Goal: Task Accomplishment & Management: Complete application form

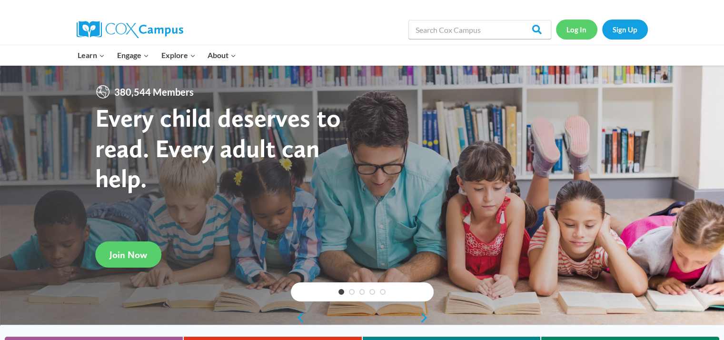
click at [575, 33] on link "Log In" at bounding box center [576, 30] width 41 height 20
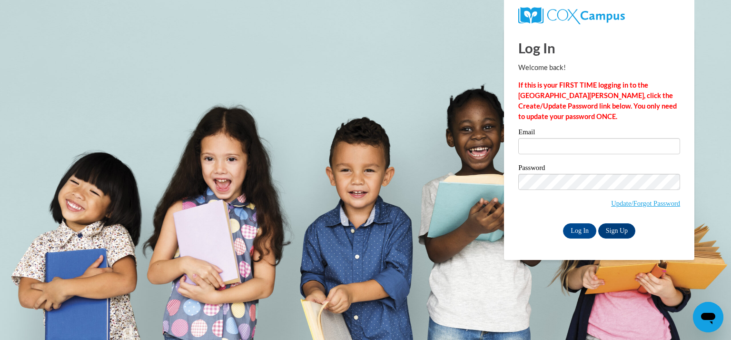
click at [563, 136] on label "Email" at bounding box center [599, 133] width 162 height 10
click at [563, 138] on input "Email" at bounding box center [599, 146] width 162 height 16
type input "s"
type input "[EMAIL_ADDRESS][DOMAIN_NAME]"
click at [563, 223] on input "Log In" at bounding box center [579, 230] width 33 height 15
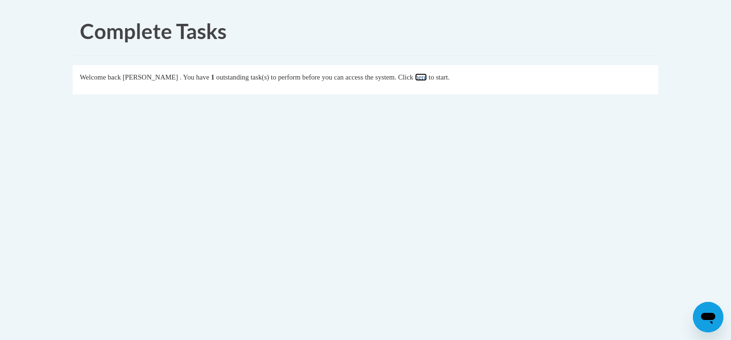
click at [427, 80] on link "here" at bounding box center [421, 77] width 12 height 8
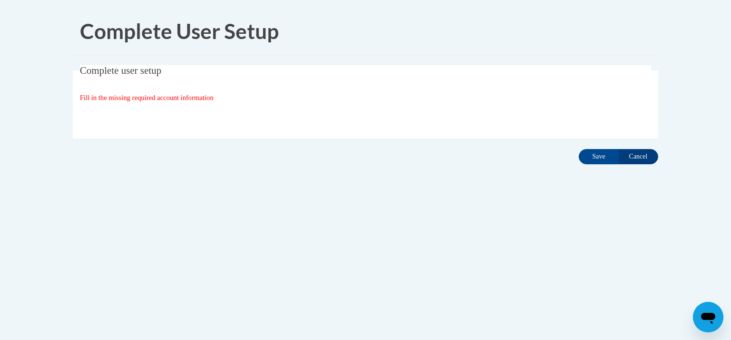
drag, startPoint x: 194, startPoint y: 105, endPoint x: 594, endPoint y: 164, distance: 404.6
click at [594, 164] on div "Complete user setup Fill in the missing required account information User Profi…" at bounding box center [366, 116] width 600 height 103
click at [597, 162] on div "Complete user setup Fill in the missing required account information User Profi…" at bounding box center [366, 116] width 600 height 103
click at [597, 162] on input "Save" at bounding box center [599, 156] width 40 height 15
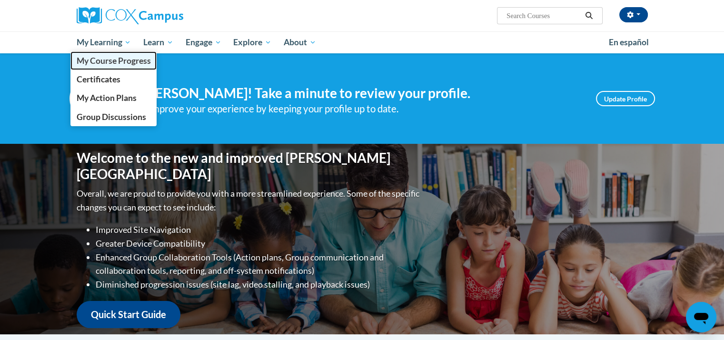
click at [115, 60] on span "My Course Progress" at bounding box center [113, 61] width 74 height 10
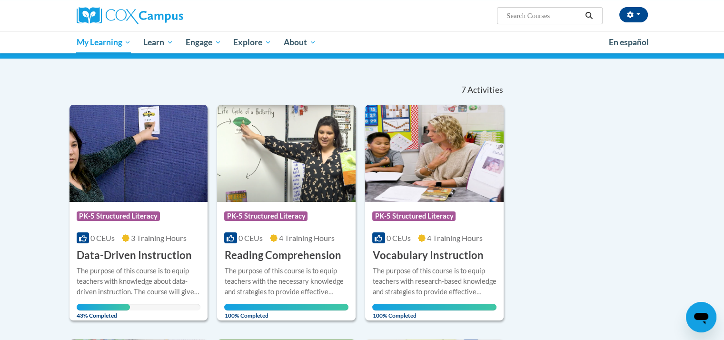
scroll to position [72, 0]
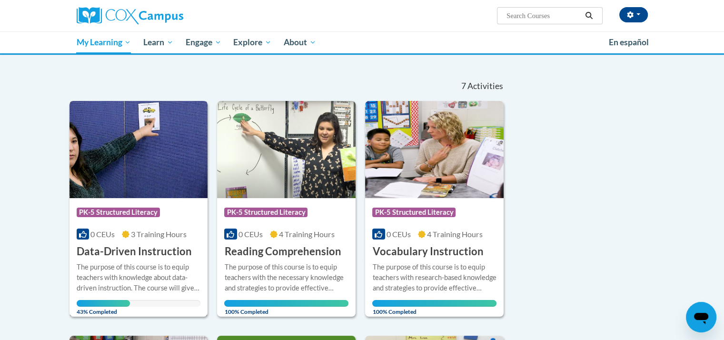
click at [185, 147] on img at bounding box center [138, 149] width 138 height 97
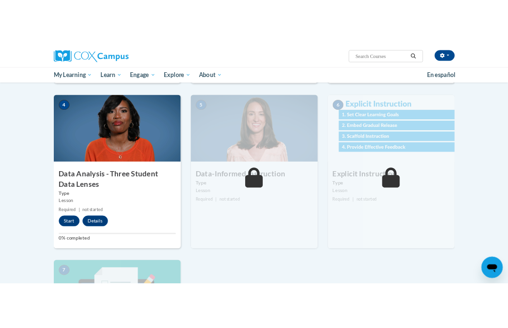
scroll to position [414, 0]
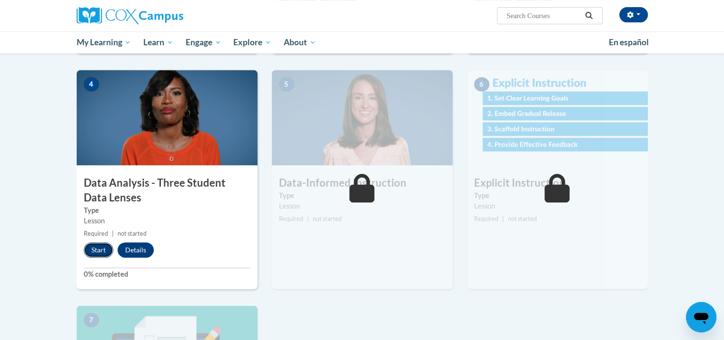
click at [106, 247] on button "Start" at bounding box center [99, 249] width 30 height 15
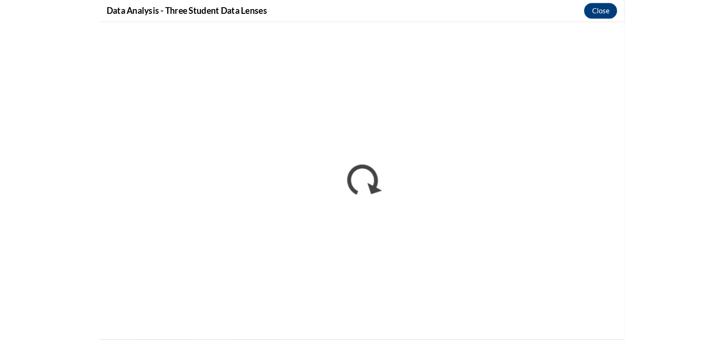
scroll to position [0, 0]
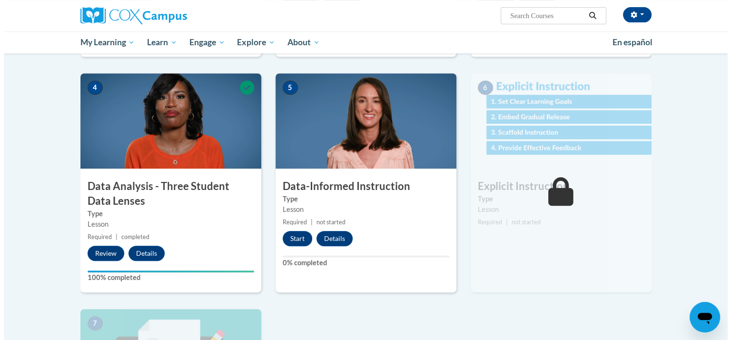
scroll to position [411, 0]
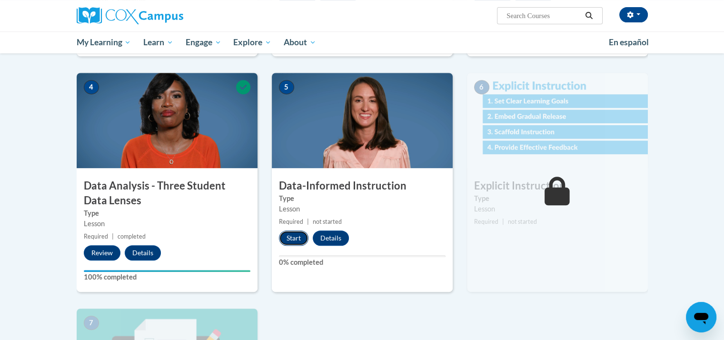
click at [297, 234] on button "Start" at bounding box center [294, 237] width 30 height 15
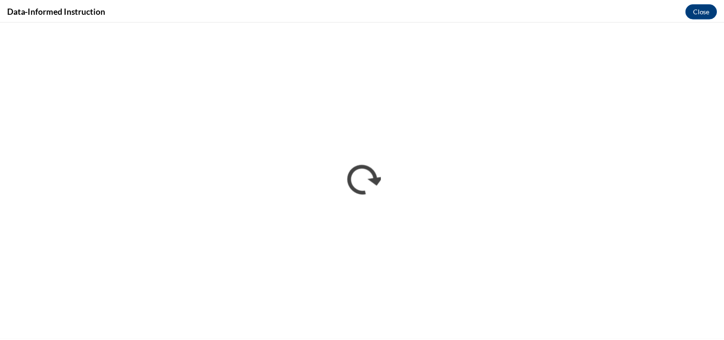
scroll to position [0, 0]
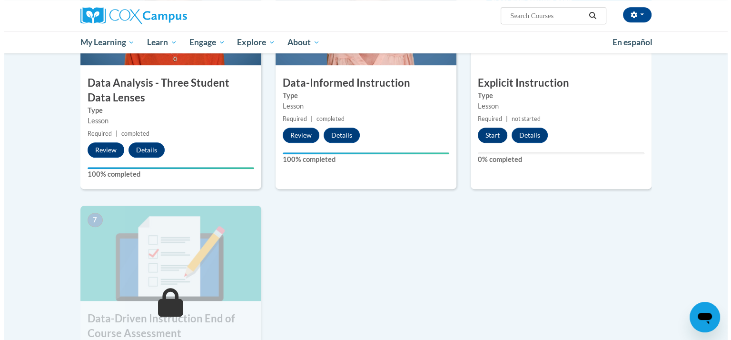
scroll to position [502, 0]
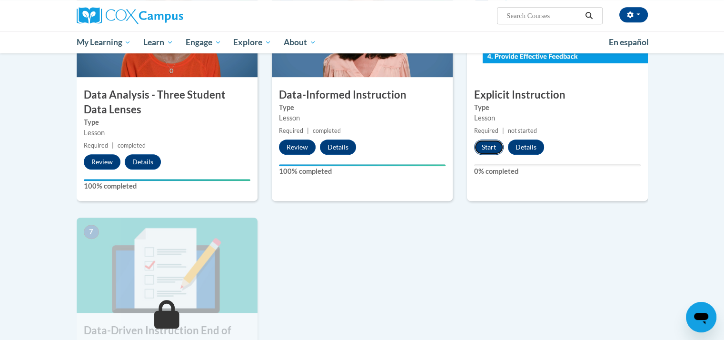
click at [495, 148] on button "Start" at bounding box center [489, 146] width 30 height 15
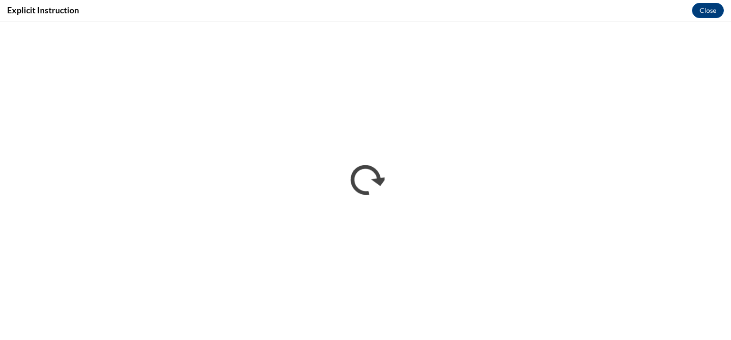
scroll to position [0, 0]
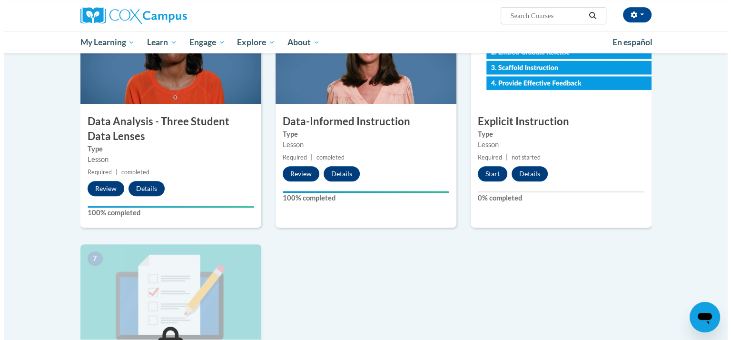
scroll to position [493, 0]
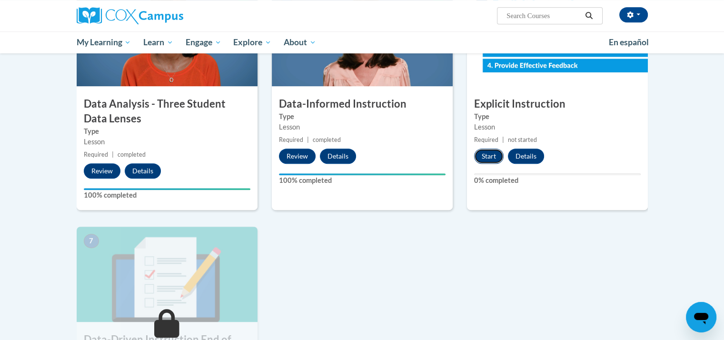
click at [489, 149] on button "Start" at bounding box center [489, 155] width 30 height 15
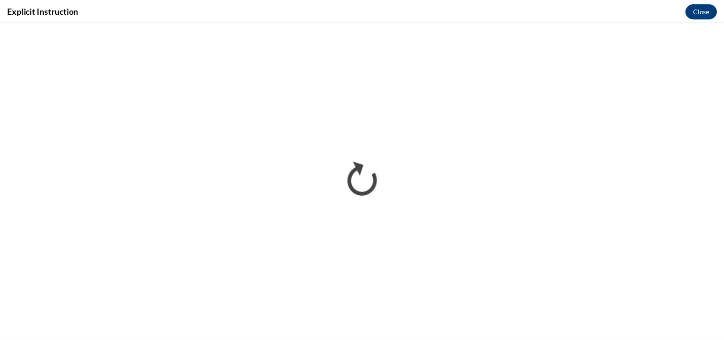
scroll to position [0, 0]
click at [697, 8] on button "Close" at bounding box center [708, 10] width 32 height 15
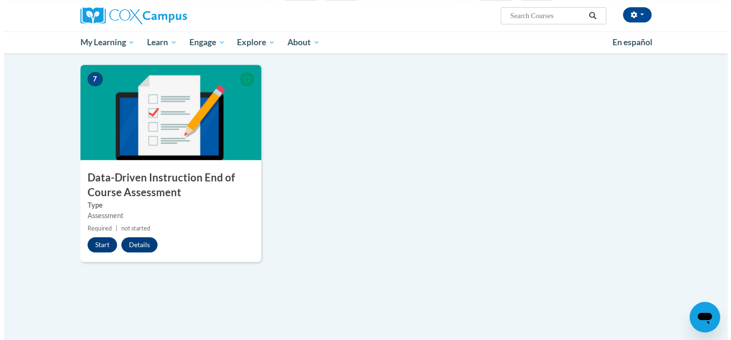
scroll to position [656, 0]
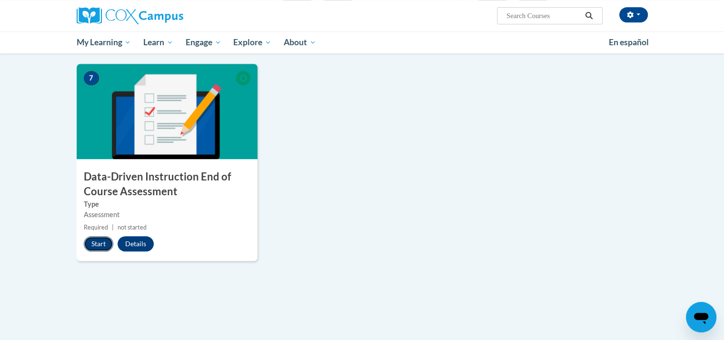
click at [102, 242] on button "Start" at bounding box center [99, 243] width 30 height 15
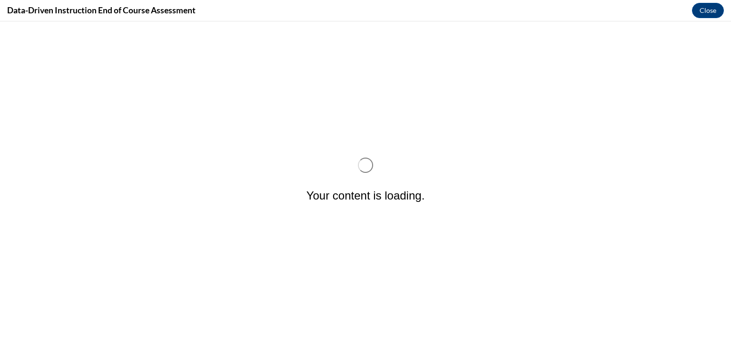
scroll to position [0, 0]
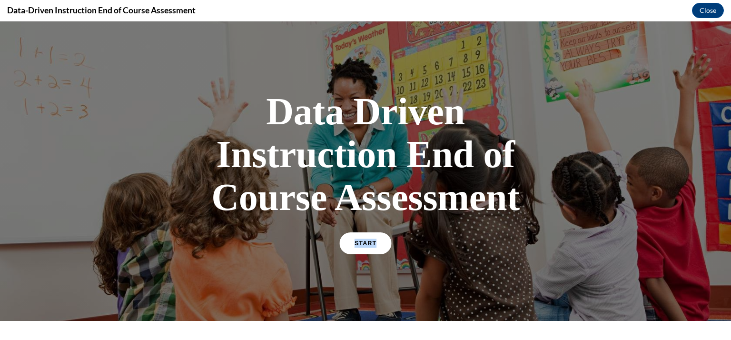
drag, startPoint x: 350, startPoint y: 258, endPoint x: 371, endPoint y: 242, distance: 26.5
click at [371, 242] on div "START" at bounding box center [365, 247] width 49 height 29
click at [371, 242] on link "START" at bounding box center [365, 243] width 52 height 22
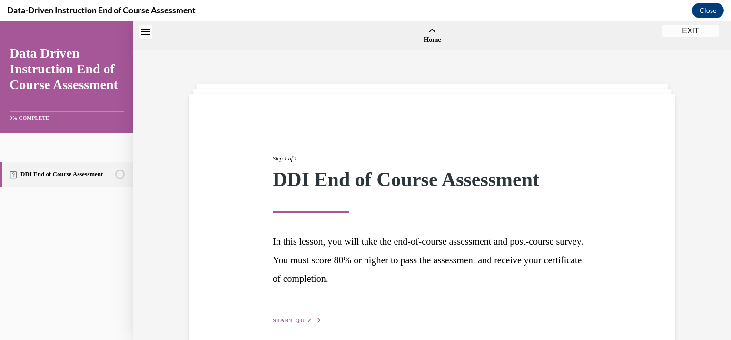
scroll to position [30, 0]
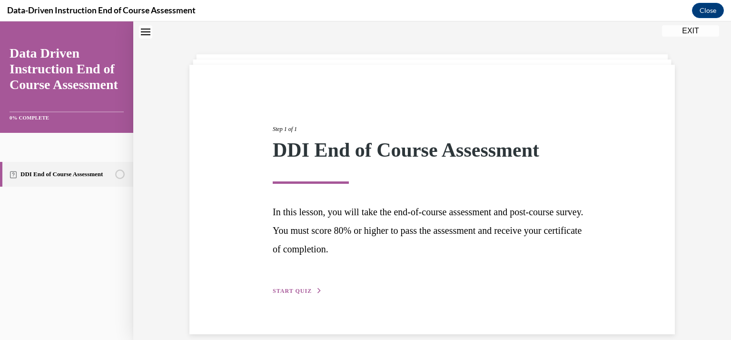
click at [371, 242] on p "In this lesson, you will take the end-of-course assessment and post-course surv…" at bounding box center [432, 230] width 319 height 55
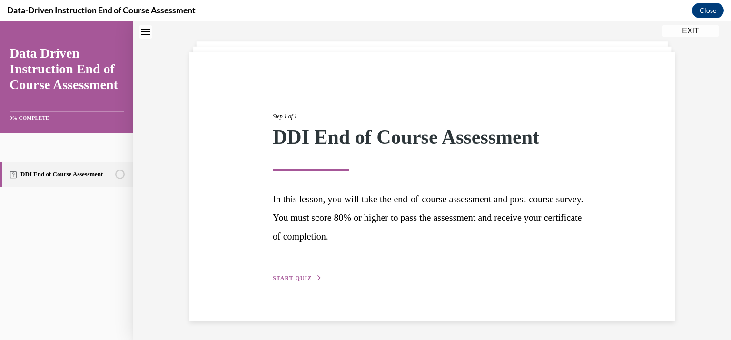
click at [292, 277] on span "START QUIZ" at bounding box center [292, 278] width 39 height 7
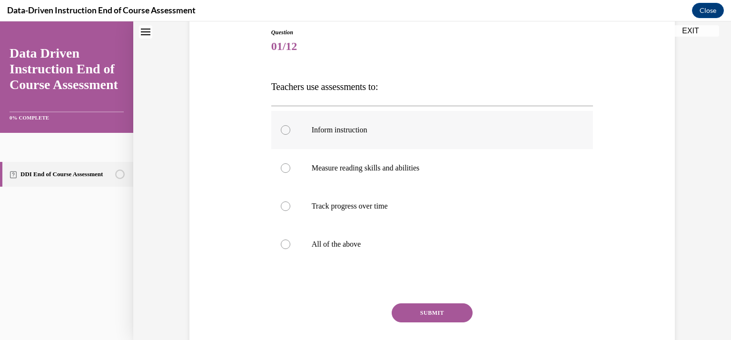
scroll to position [105, 0]
click at [354, 241] on p "All of the above" at bounding box center [441, 244] width 258 height 10
click at [290, 241] on input "All of the above" at bounding box center [286, 244] width 10 height 10
radio input "true"
click at [449, 316] on button "SUBMIT" at bounding box center [432, 312] width 81 height 19
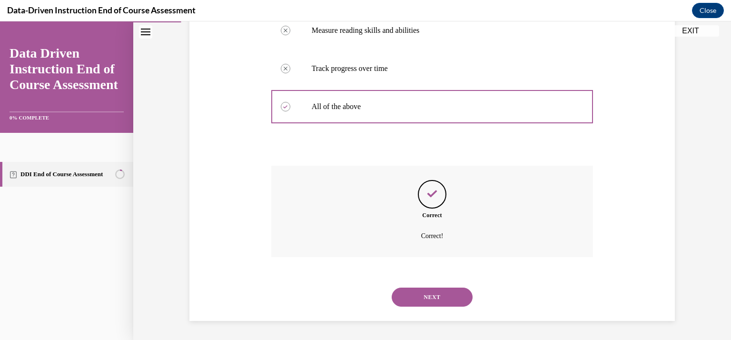
click at [456, 287] on button "NEXT" at bounding box center [432, 296] width 81 height 19
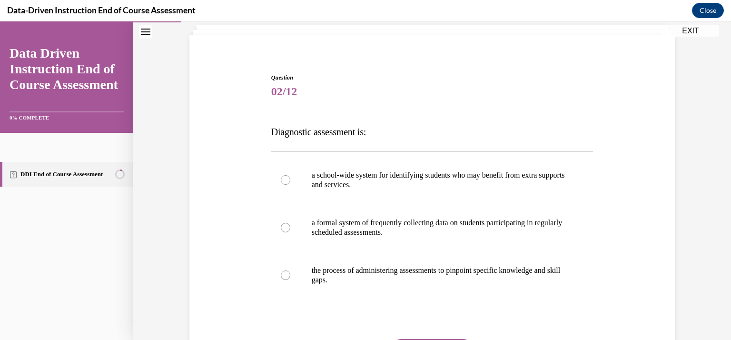
scroll to position [88, 0]
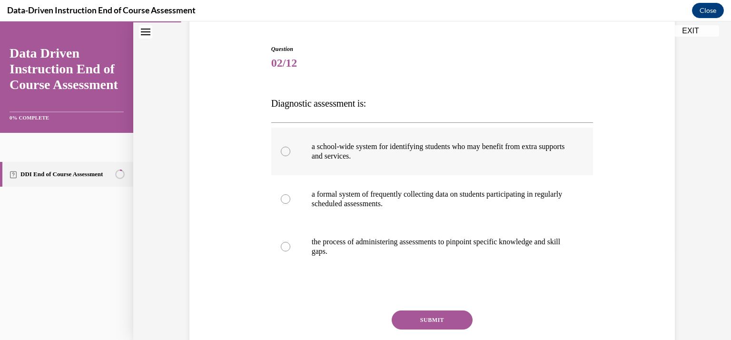
click at [469, 147] on p "a school-wide system for identifying students who may benefit from extra suppor…" at bounding box center [441, 151] width 258 height 19
click at [290, 147] on input "a school-wide system for identifying students who may benefit from extra suppor…" at bounding box center [286, 152] width 10 height 10
radio input "true"
click at [438, 319] on button "SUBMIT" at bounding box center [432, 319] width 81 height 19
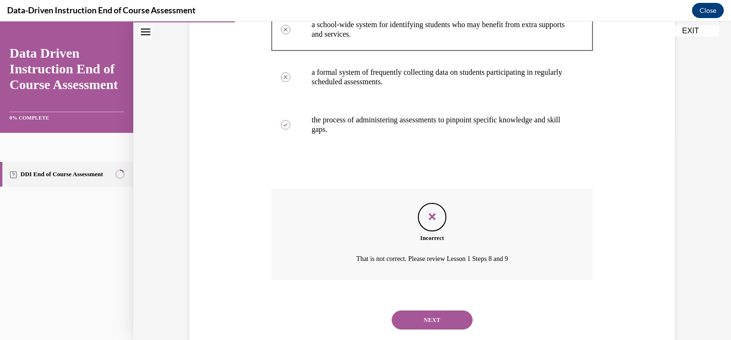
click at [438, 319] on button "NEXT" at bounding box center [432, 319] width 81 height 19
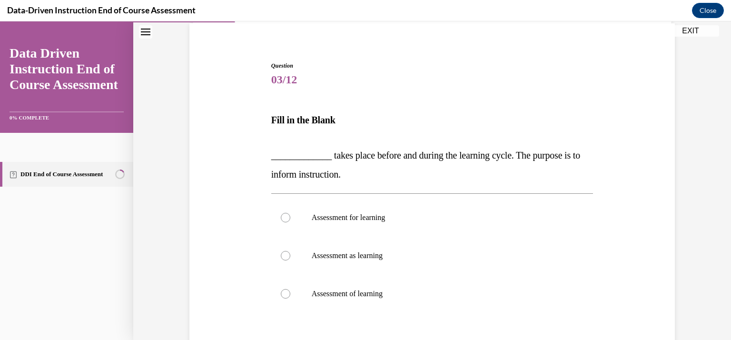
scroll to position [72, 0]
click at [410, 226] on label "Assessment for learning" at bounding box center [432, 216] width 322 height 38
click at [290, 221] on input "Assessment for learning" at bounding box center [286, 216] width 10 height 10
radio input "true"
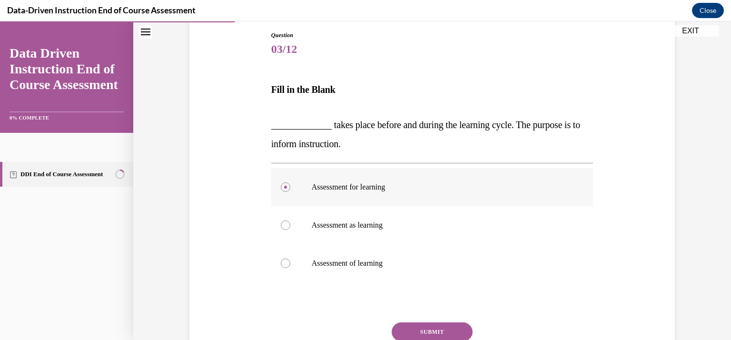
scroll to position [139, 0]
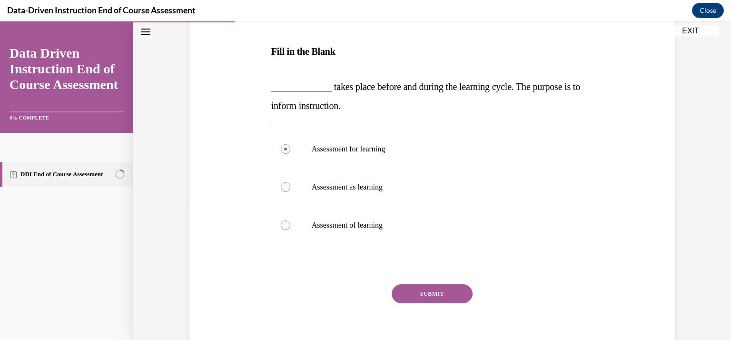
click at [446, 293] on button "SUBMIT" at bounding box center [432, 293] width 81 height 19
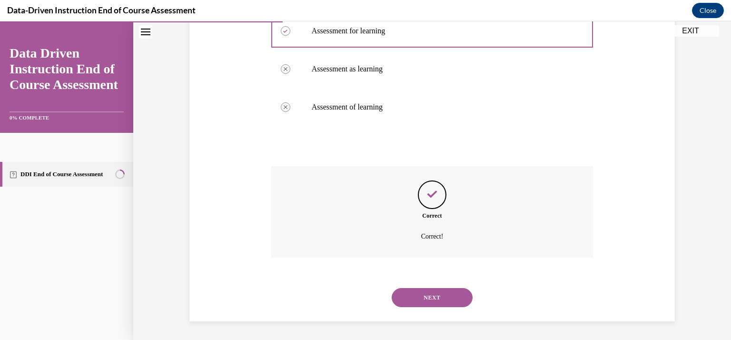
click at [446, 293] on button "NEXT" at bounding box center [432, 297] width 81 height 19
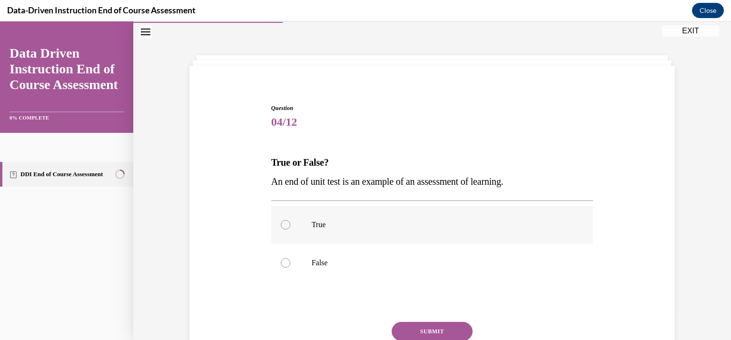
click at [377, 234] on label "True" at bounding box center [432, 225] width 322 height 38
click at [290, 229] on input "True" at bounding box center [286, 225] width 10 height 10
radio input "true"
click at [425, 327] on button "SUBMIT" at bounding box center [432, 331] width 81 height 19
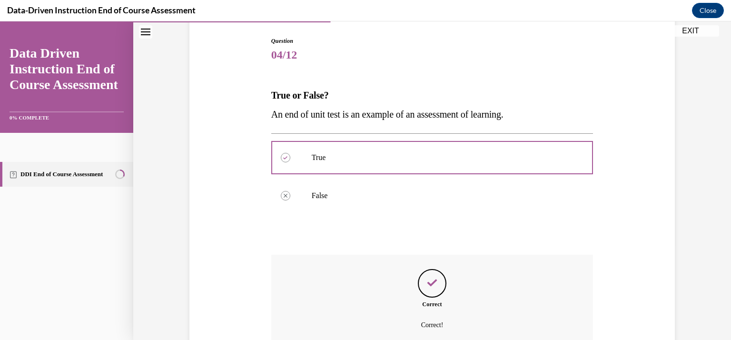
scroll to position [185, 0]
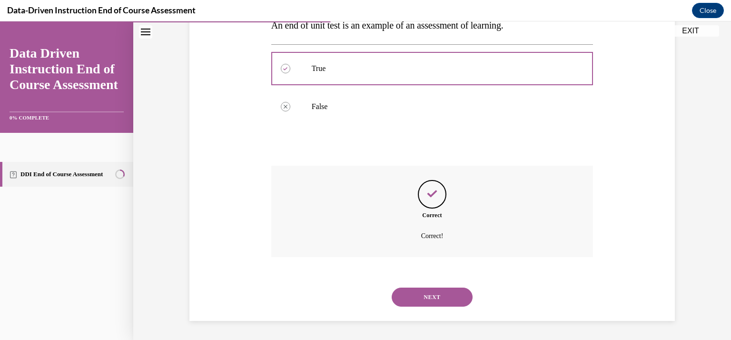
click at [431, 298] on button "NEXT" at bounding box center [432, 296] width 81 height 19
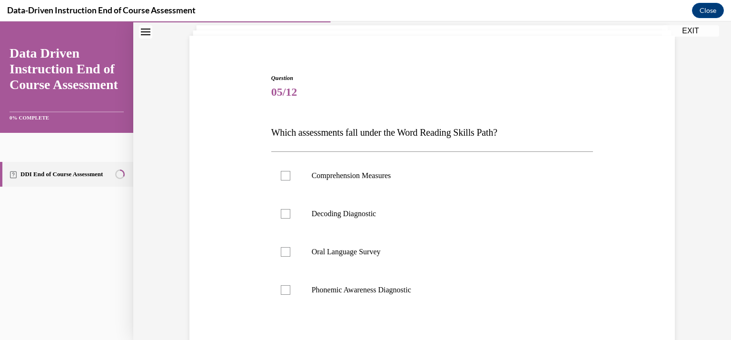
scroll to position [63, 0]
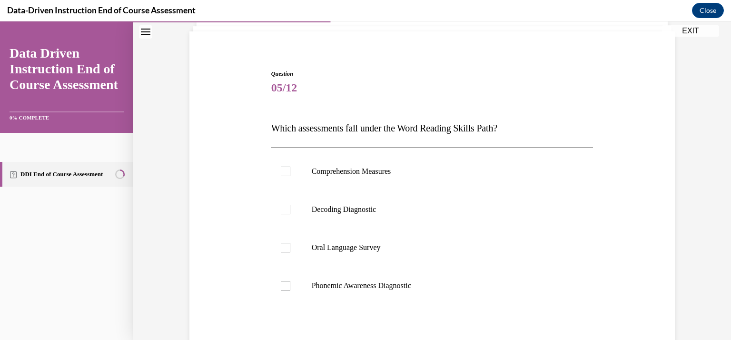
click at [411, 127] on span "Which assessments fall under the Word Reading Skills Path?" at bounding box center [384, 128] width 226 height 10
click at [358, 213] on p "Decoding Diagnostic" at bounding box center [441, 210] width 258 height 10
click at [290, 213] on input "Decoding Diagnostic" at bounding box center [286, 210] width 10 height 10
checkbox input "true"
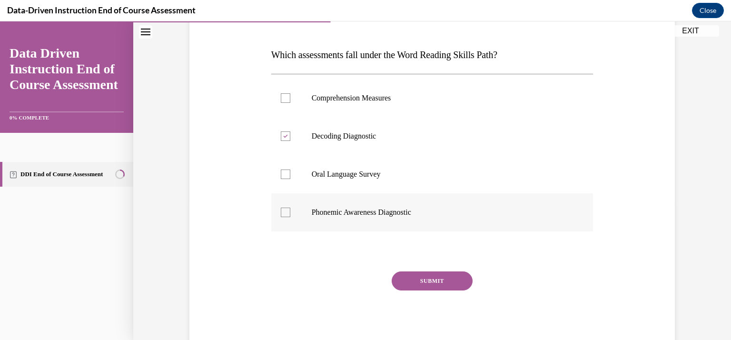
click at [437, 224] on label "Phonemic Awareness Diagnostic" at bounding box center [432, 212] width 322 height 38
click at [290, 217] on input "Phonemic Awareness Diagnostic" at bounding box center [286, 212] width 10 height 10
checkbox input "true"
click at [366, 143] on label "Decoding Diagnostic" at bounding box center [432, 136] width 322 height 38
click at [290, 141] on input "Decoding Diagnostic" at bounding box center [286, 136] width 10 height 10
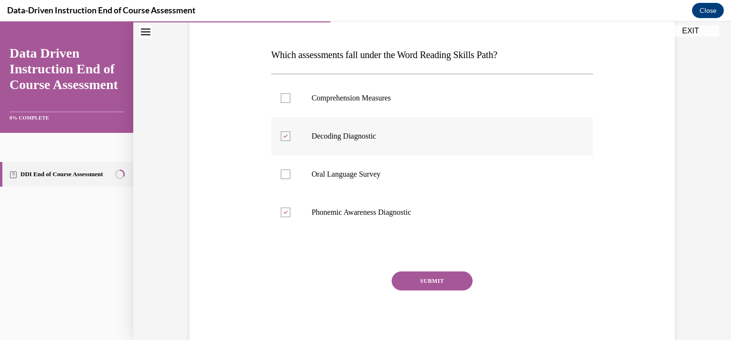
checkbox input "false"
click at [341, 216] on p "Phonemic Awareness Diagnostic" at bounding box center [441, 212] width 258 height 10
click at [290, 216] on input "Phonemic Awareness Diagnostic" at bounding box center [286, 212] width 10 height 10
checkbox input "false"
click at [377, 100] on p "Comprehension Measures" at bounding box center [441, 98] width 258 height 10
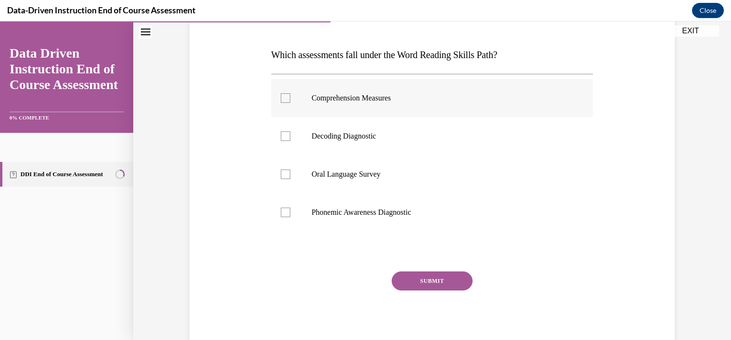
click at [290, 100] on input "Comprehension Measures" at bounding box center [286, 98] width 10 height 10
checkbox input "true"
click at [358, 175] on p "Oral Language Survey" at bounding box center [441, 174] width 258 height 10
click at [290, 175] on input "Oral Language Survey" at bounding box center [286, 174] width 10 height 10
checkbox input "true"
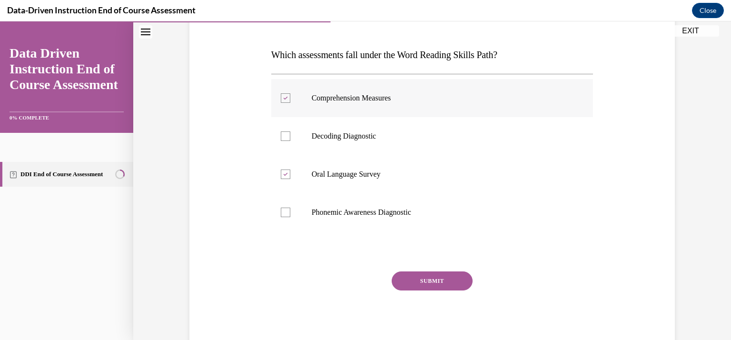
click at [388, 109] on label "Comprehension Measures" at bounding box center [432, 98] width 322 height 38
click at [290, 103] on input "Comprehension Measures" at bounding box center [286, 98] width 10 height 10
checkbox input "false"
click at [369, 180] on label "Oral Language Survey" at bounding box center [432, 174] width 322 height 38
click at [290, 179] on input "Oral Language Survey" at bounding box center [286, 174] width 10 height 10
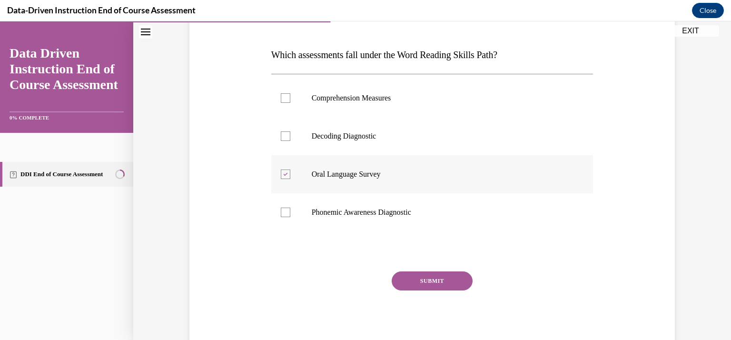
checkbox input "false"
click at [341, 136] on p "Decoding Diagnostic" at bounding box center [441, 136] width 258 height 10
click at [290, 136] on input "Decoding Diagnostic" at bounding box center [286, 136] width 10 height 10
checkbox input "true"
click at [351, 212] on p "Phonemic Awareness Diagnostic" at bounding box center [441, 212] width 258 height 10
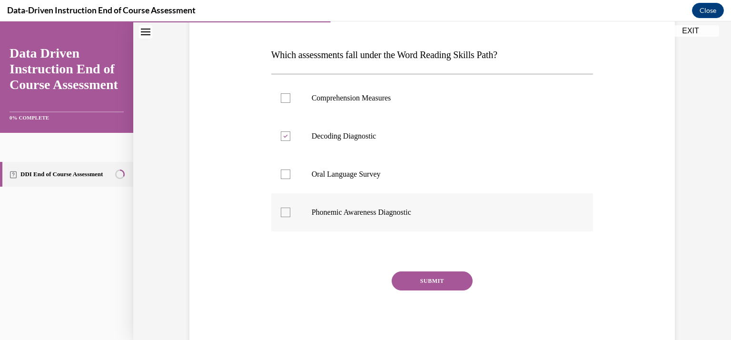
click at [290, 212] on input "Phonemic Awareness Diagnostic" at bounding box center [286, 212] width 10 height 10
checkbox input "true"
click at [415, 287] on button "SUBMIT" at bounding box center [432, 280] width 81 height 19
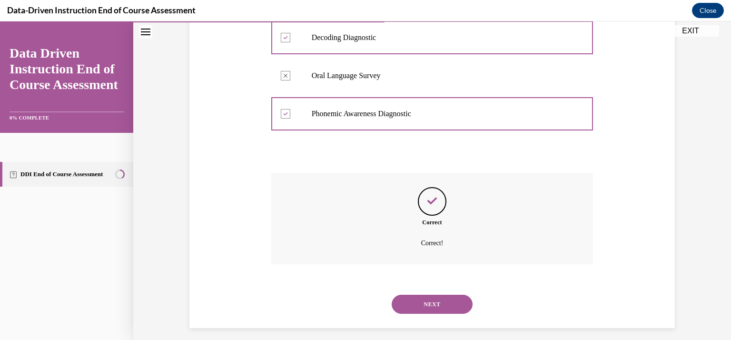
click at [439, 311] on button "NEXT" at bounding box center [432, 304] width 81 height 19
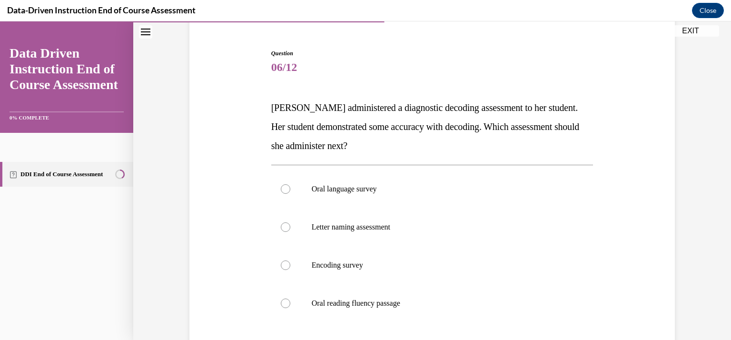
scroll to position [99, 0]
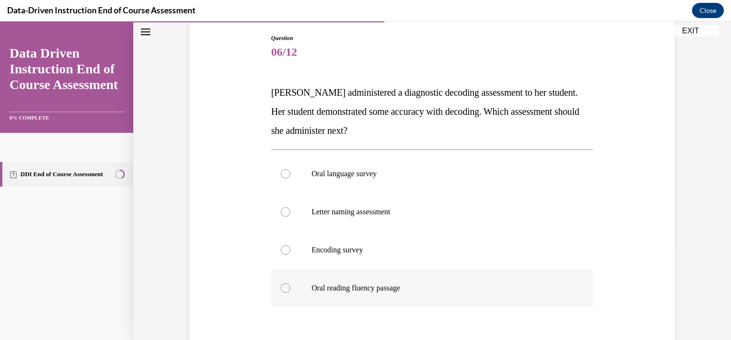
click at [359, 284] on p "Oral reading fluency passage" at bounding box center [441, 288] width 258 height 10
click at [290, 284] on input "Oral reading fluency passage" at bounding box center [286, 288] width 10 height 10
radio input "true"
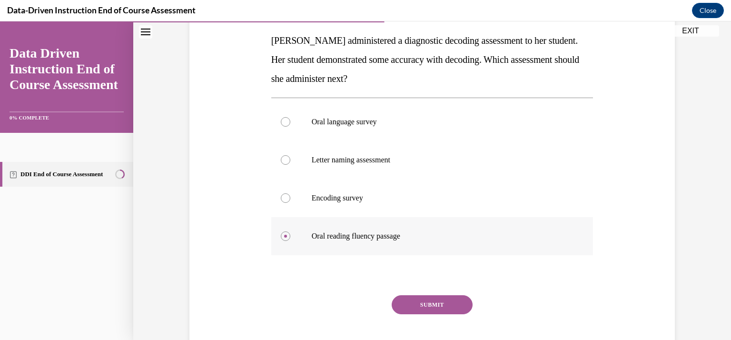
scroll to position [174, 0]
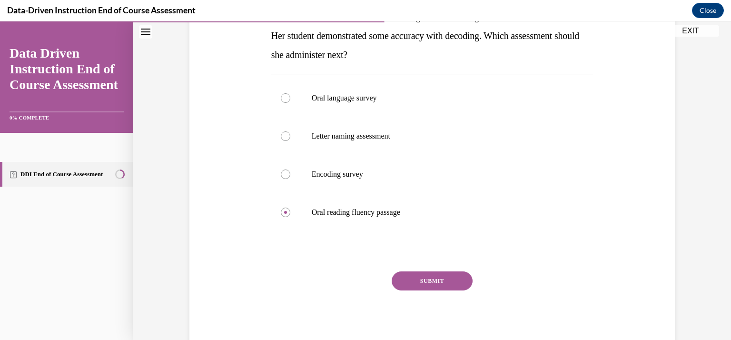
click at [436, 286] on button "SUBMIT" at bounding box center [432, 280] width 81 height 19
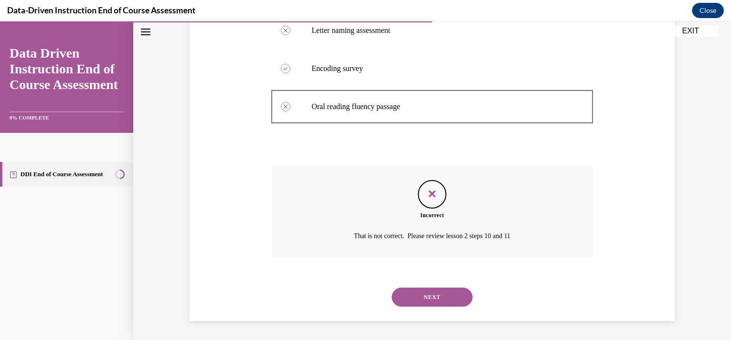
click at [428, 305] on button "NEXT" at bounding box center [432, 296] width 81 height 19
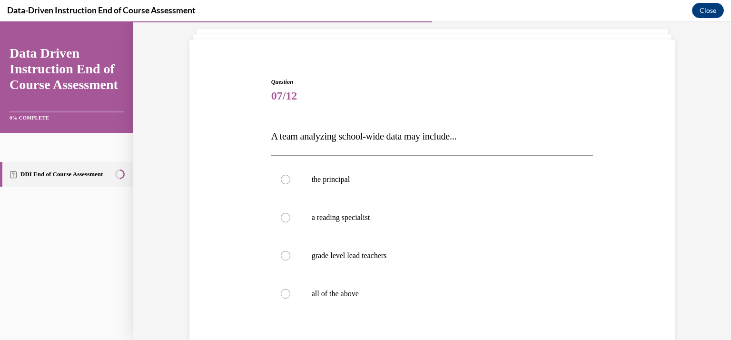
scroll to position [60, 0]
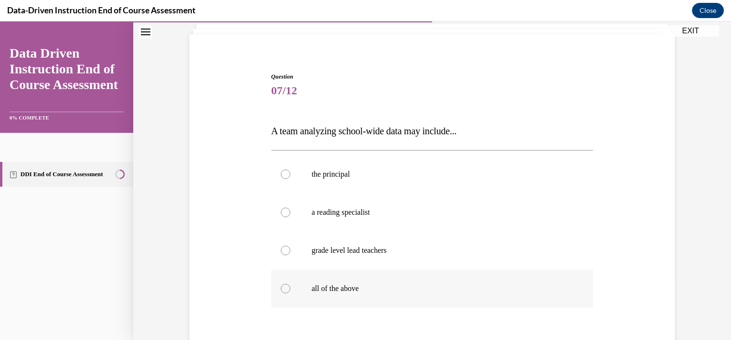
click at [338, 294] on label "all of the above" at bounding box center [432, 288] width 322 height 38
click at [290, 293] on input "all of the above" at bounding box center [286, 289] width 10 height 10
radio input "true"
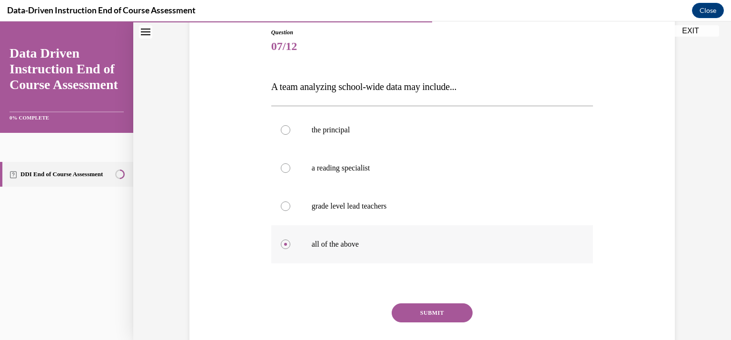
scroll to position [109, 0]
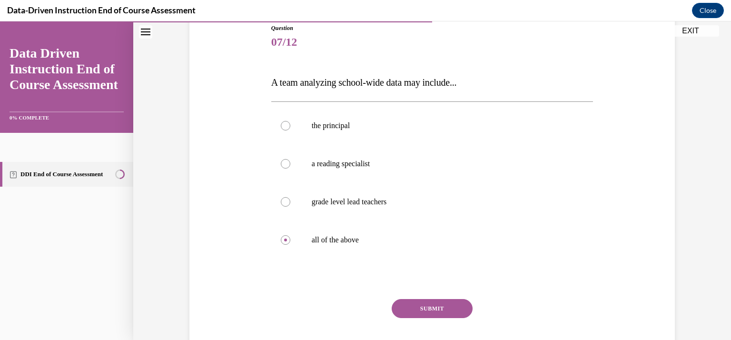
click at [432, 317] on button "SUBMIT" at bounding box center [432, 308] width 81 height 19
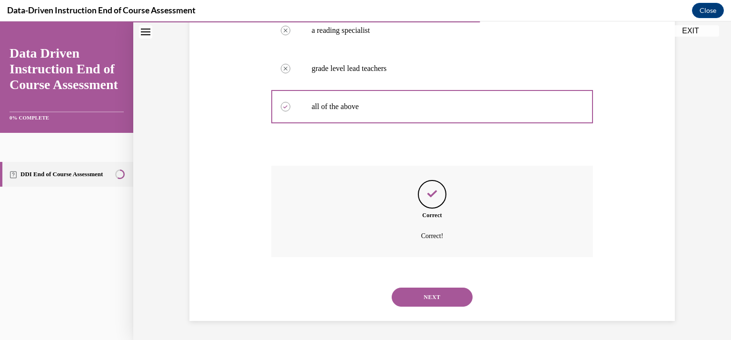
click at [433, 304] on button "NEXT" at bounding box center [432, 296] width 81 height 19
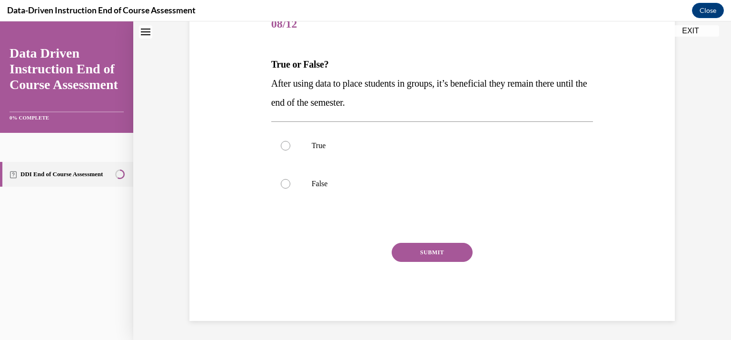
scroll to position [29, 0]
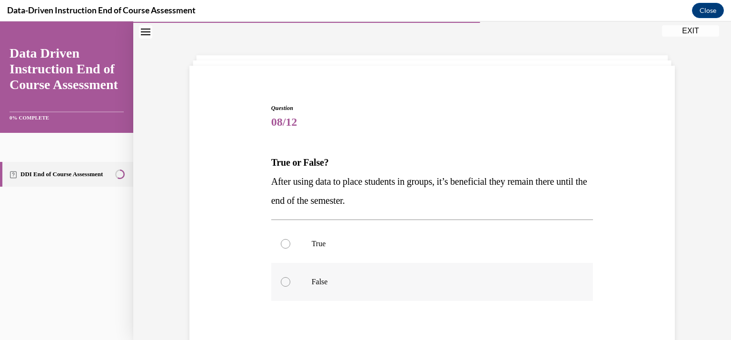
click at [332, 284] on p "False" at bounding box center [441, 282] width 258 height 10
click at [290, 284] on input "False" at bounding box center [286, 282] width 10 height 10
radio input "true"
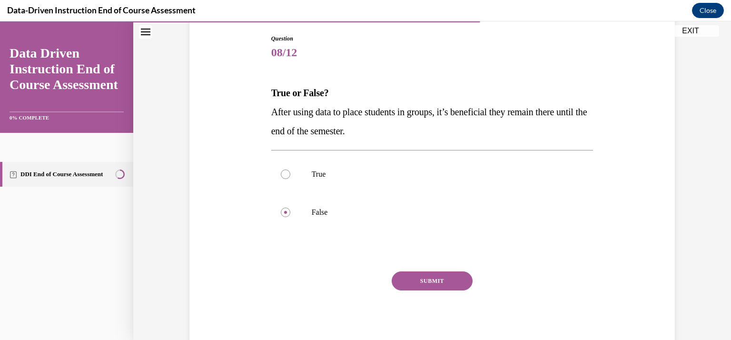
click at [436, 275] on button "SUBMIT" at bounding box center [432, 280] width 81 height 19
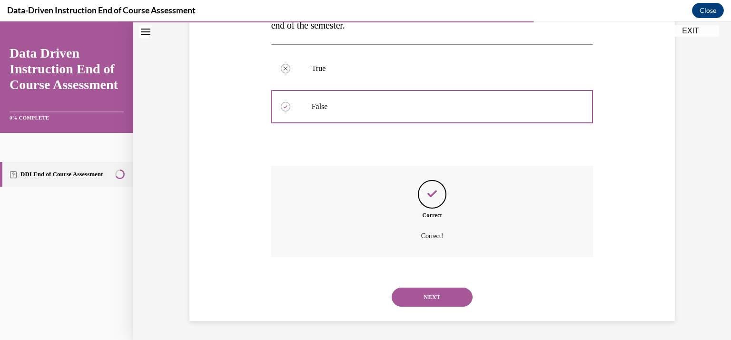
click at [438, 302] on button "NEXT" at bounding box center [432, 296] width 81 height 19
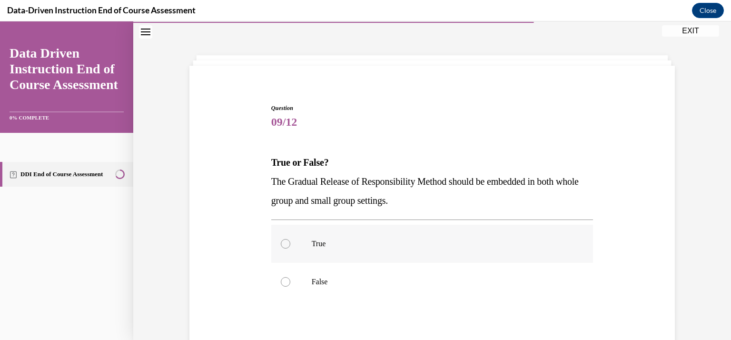
click at [331, 245] on p "True" at bounding box center [441, 244] width 258 height 10
click at [290, 245] on input "True" at bounding box center [286, 244] width 10 height 10
radio input "true"
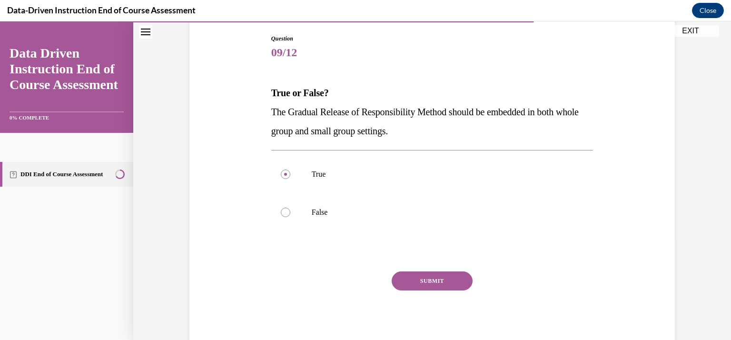
click at [435, 288] on button "SUBMIT" at bounding box center [432, 280] width 81 height 19
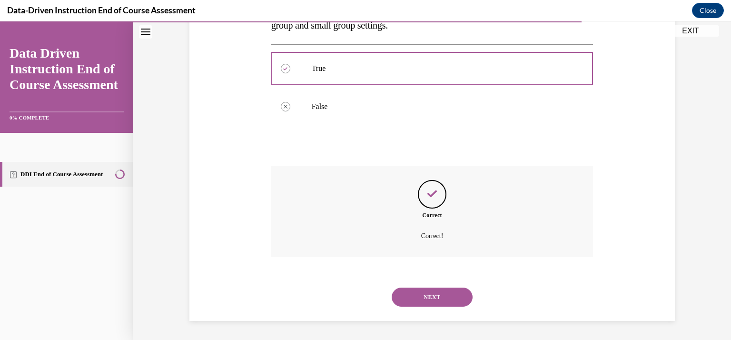
click at [436, 300] on button "NEXT" at bounding box center [432, 296] width 81 height 19
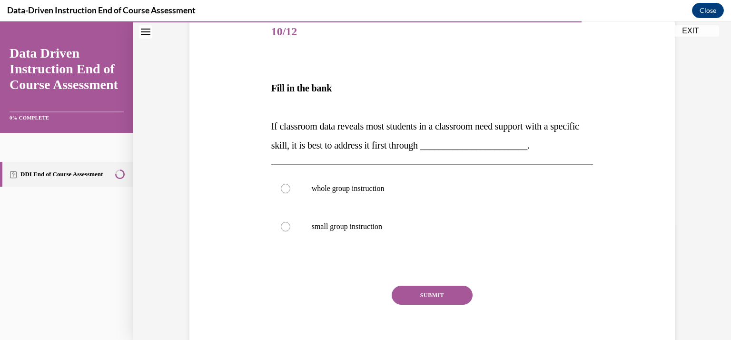
scroll to position [119, 0]
click at [364, 192] on p "whole group instruction" at bounding box center [441, 188] width 258 height 10
click at [290, 192] on input "whole group instruction" at bounding box center [286, 188] width 10 height 10
radio input "true"
click at [425, 295] on button "SUBMIT" at bounding box center [432, 294] width 81 height 19
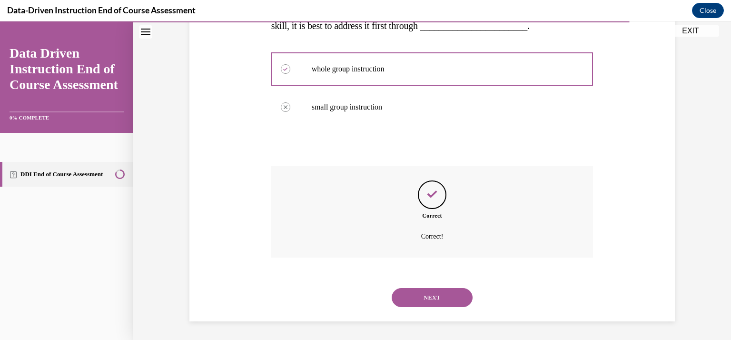
click at [445, 301] on button "NEXT" at bounding box center [432, 297] width 81 height 19
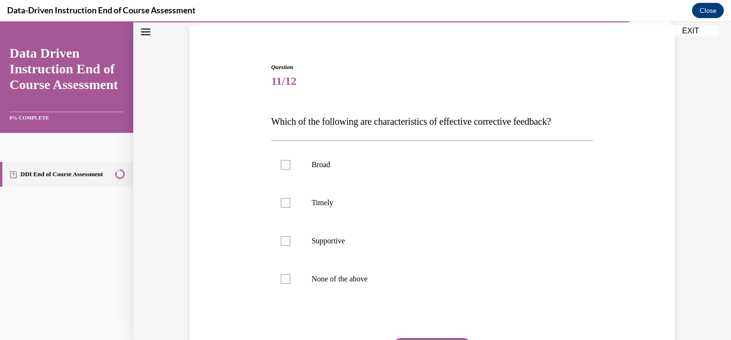
scroll to position [70, 0]
click at [312, 203] on p "Timely" at bounding box center [441, 203] width 258 height 10
click at [290, 203] on input "Timely" at bounding box center [286, 203] width 10 height 10
checkbox input "true"
click at [321, 244] on p "Supportive" at bounding box center [441, 241] width 258 height 10
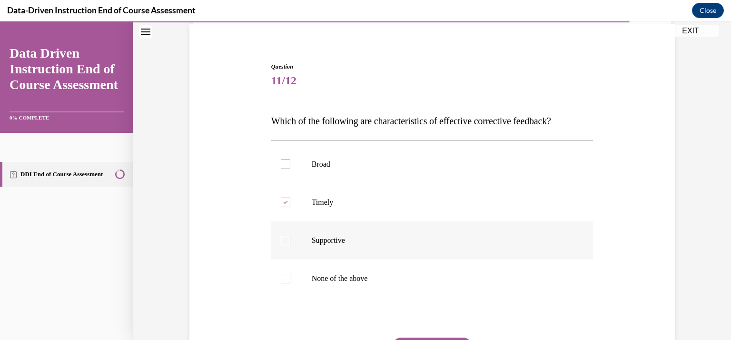
click at [290, 244] on input "Supportive" at bounding box center [286, 241] width 10 height 10
checkbox input "true"
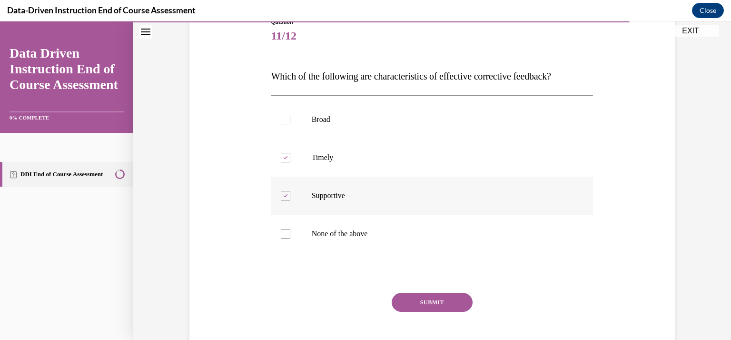
scroll to position [119, 0]
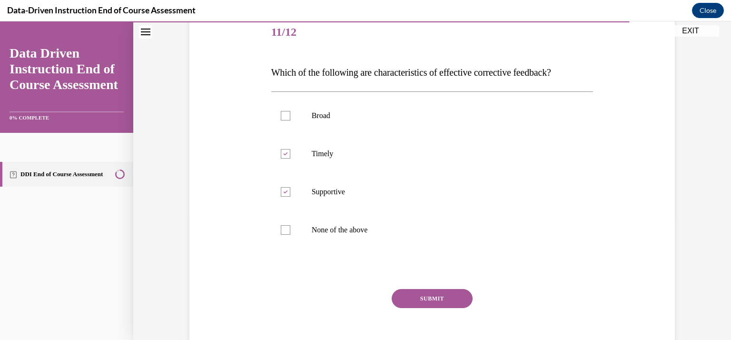
click at [417, 299] on button "SUBMIT" at bounding box center [432, 298] width 81 height 19
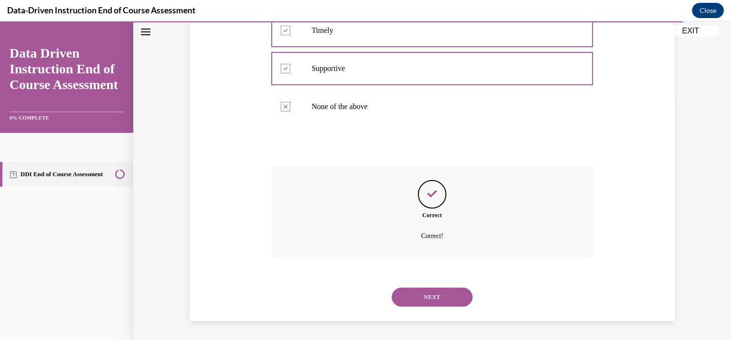
click at [438, 302] on button "NEXT" at bounding box center [432, 296] width 81 height 19
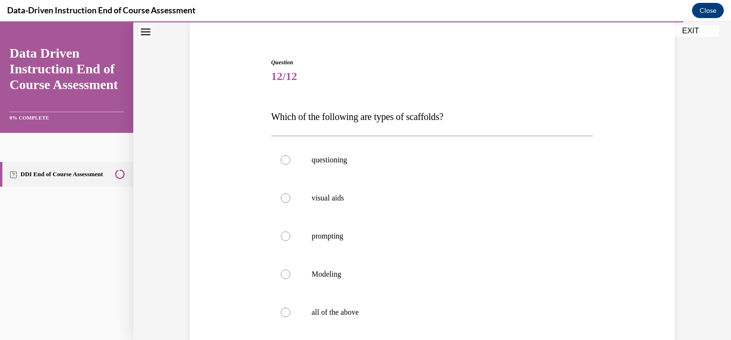
scroll to position [83, 0]
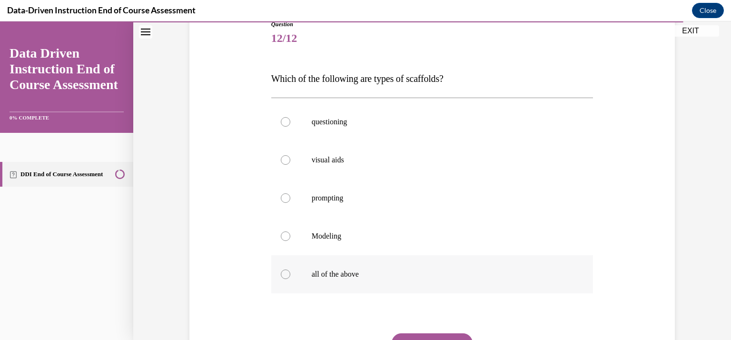
click at [355, 276] on p "all of the above" at bounding box center [441, 274] width 258 height 10
click at [290, 276] on input "all of the above" at bounding box center [286, 274] width 10 height 10
radio input "true"
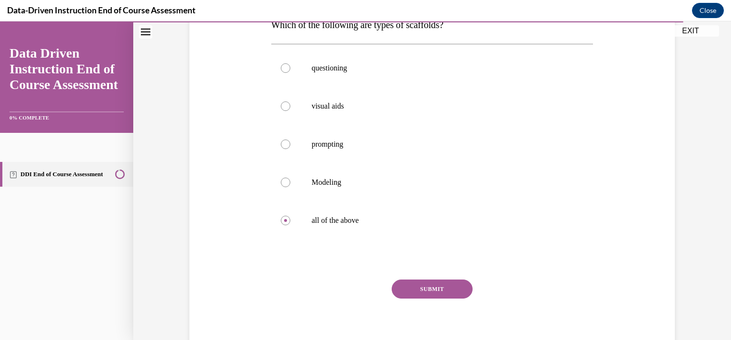
click at [435, 294] on button "SUBMIT" at bounding box center [432, 288] width 81 height 19
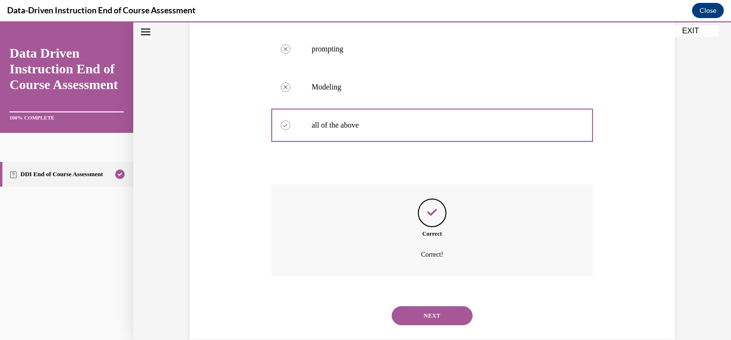
scroll to position [280, 0]
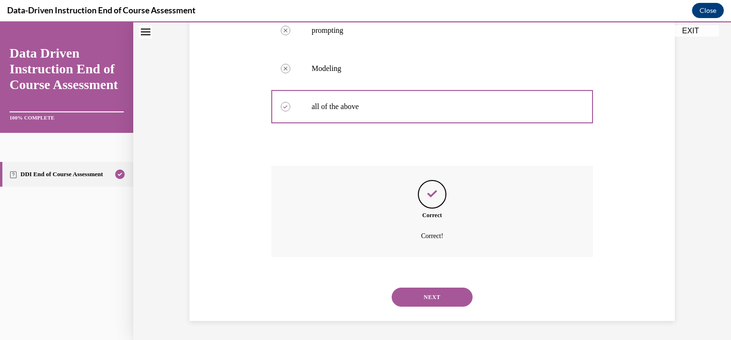
click at [439, 292] on button "NEXT" at bounding box center [432, 296] width 81 height 19
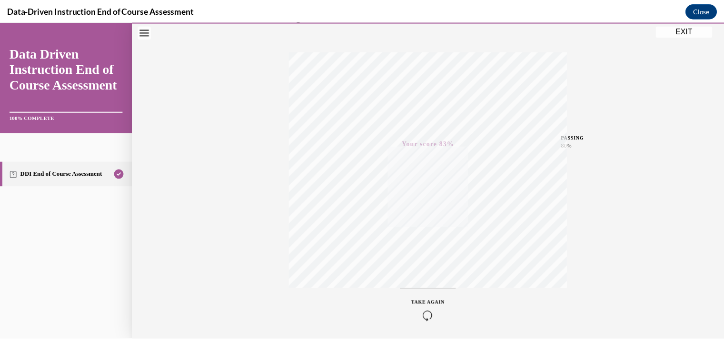
scroll to position [169, 0]
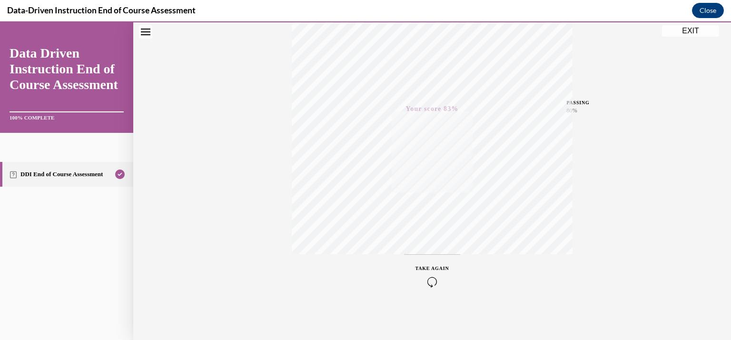
click at [685, 29] on button "EXIT" at bounding box center [690, 30] width 57 height 11
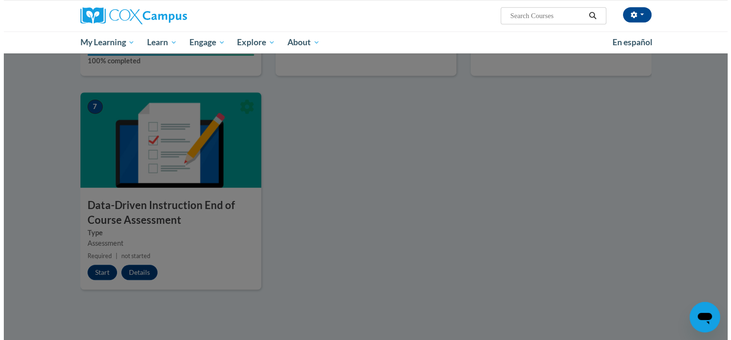
scroll to position [629, 0]
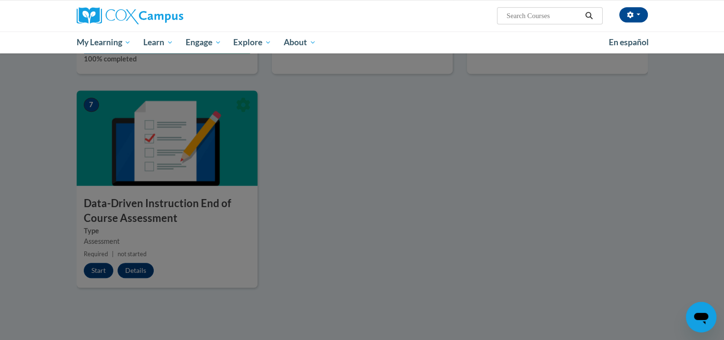
click at [105, 272] on div at bounding box center [362, 170] width 724 height 340
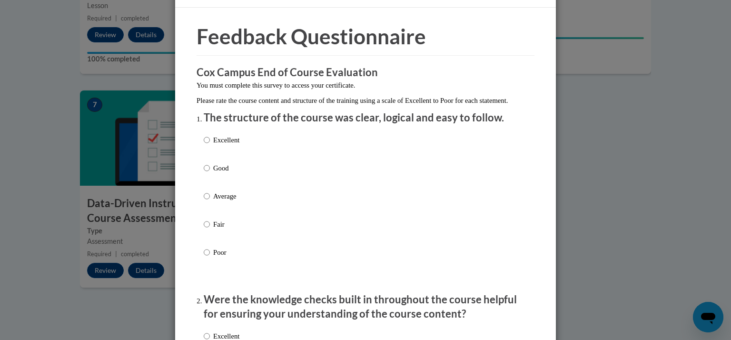
scroll to position [25, 0]
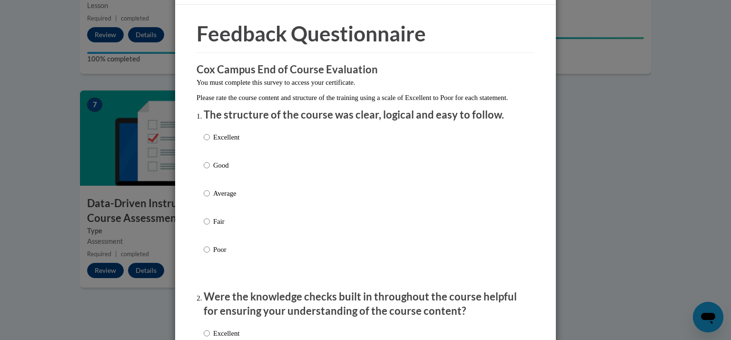
click at [232, 142] on p "Excellent" at bounding box center [226, 137] width 26 height 10
click at [210, 142] on input "Excellent" at bounding box center [207, 137] width 6 height 10
radio input "true"
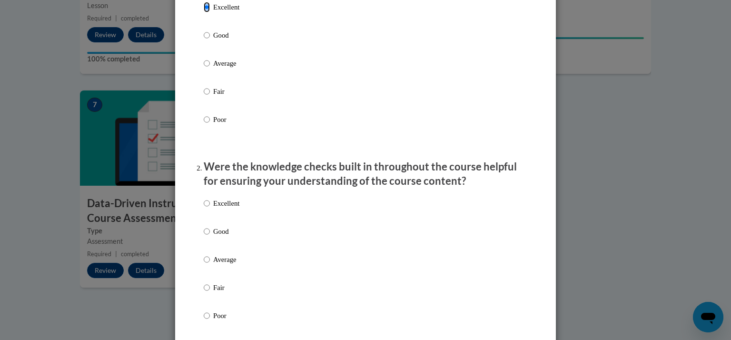
scroll to position [158, 0]
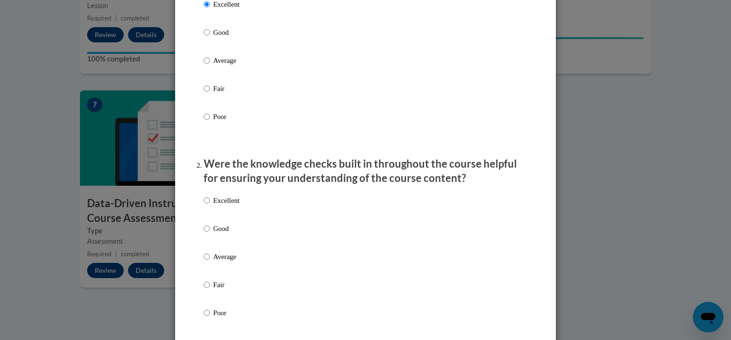
click at [219, 234] on p "Good" at bounding box center [226, 228] width 26 height 10
click at [210, 234] on input "Good" at bounding box center [207, 228] width 6 height 10
radio input "true"
click at [225, 206] on p "Excellent" at bounding box center [226, 200] width 26 height 10
click at [210, 206] on input "Excellent" at bounding box center [207, 200] width 6 height 10
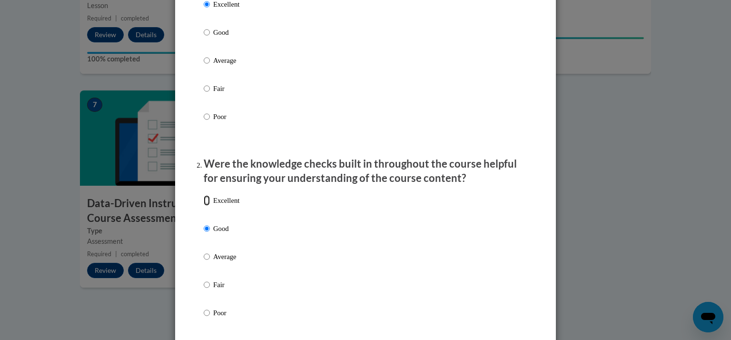
radio input "true"
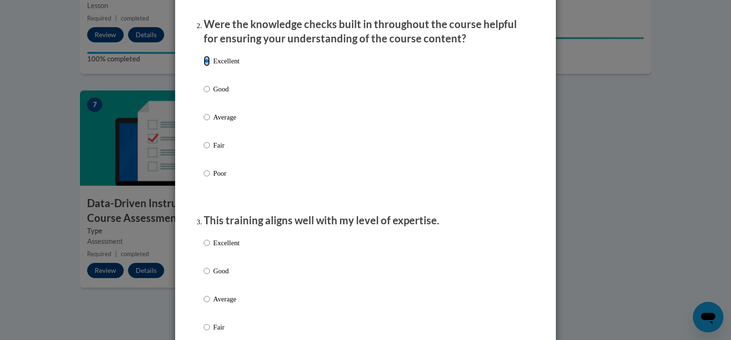
scroll to position [299, 0]
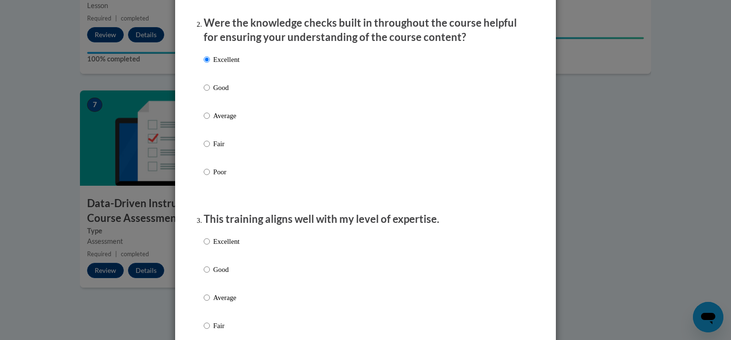
click at [232, 247] on p "Excellent" at bounding box center [226, 241] width 26 height 10
click at [210, 247] on input "Excellent" at bounding box center [207, 241] width 6 height 10
radio input "true"
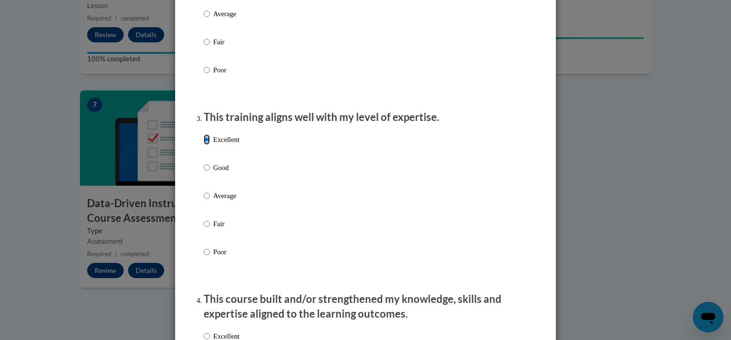
scroll to position [409, 0]
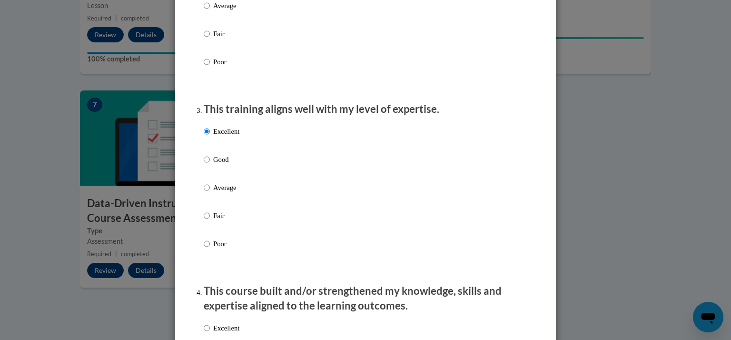
click at [219, 176] on label "Good" at bounding box center [222, 167] width 36 height 26
click at [210, 165] on input "Good" at bounding box center [207, 159] width 6 height 10
radio input "true"
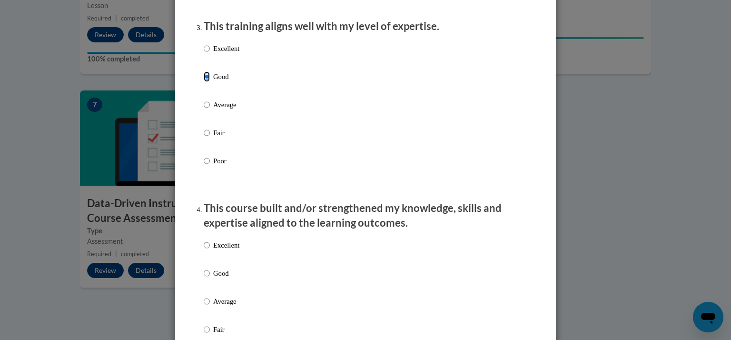
scroll to position [503, 0]
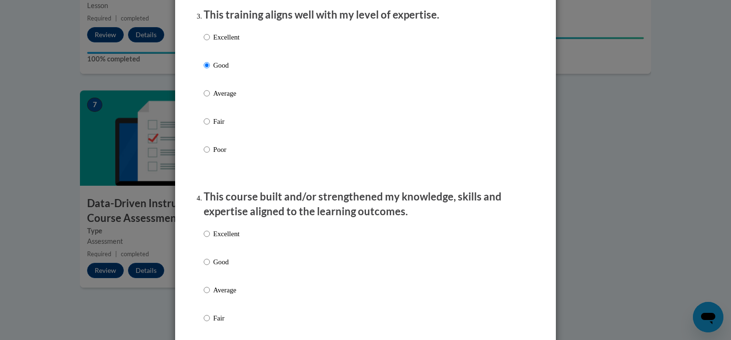
click at [219, 239] on p "Excellent" at bounding box center [226, 233] width 26 height 10
click at [210, 239] on input "Excellent" at bounding box center [207, 233] width 6 height 10
radio input "true"
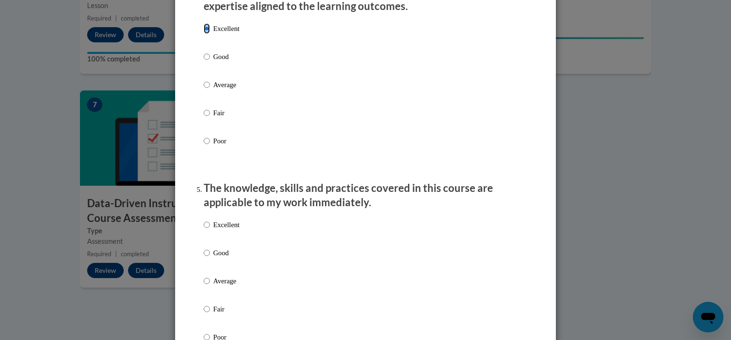
scroll to position [716, 0]
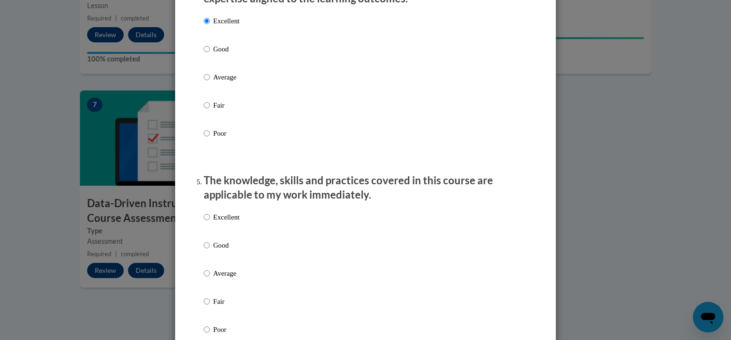
click at [230, 222] on p "Excellent" at bounding box center [226, 217] width 26 height 10
click at [210, 222] on input "Excellent" at bounding box center [207, 217] width 6 height 10
radio input "true"
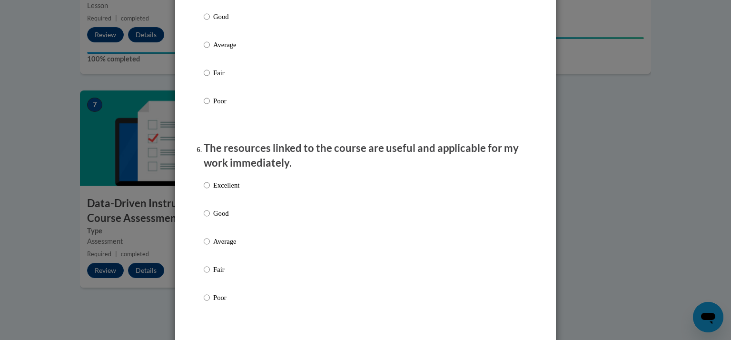
scroll to position [945, 0]
click at [219, 190] on p "Excellent" at bounding box center [226, 184] width 26 height 10
click at [210, 190] on input "Excellent" at bounding box center [207, 184] width 6 height 10
radio input "true"
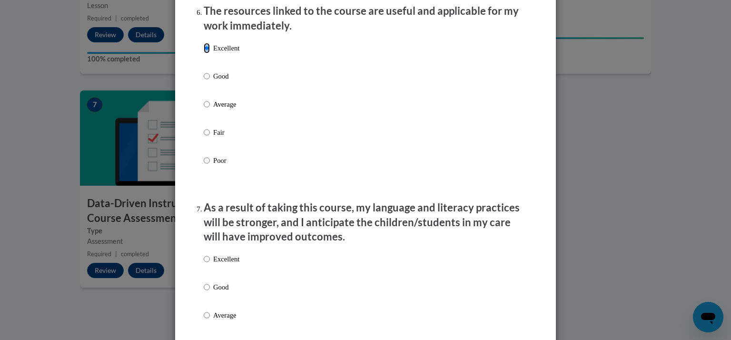
scroll to position [1090, 0]
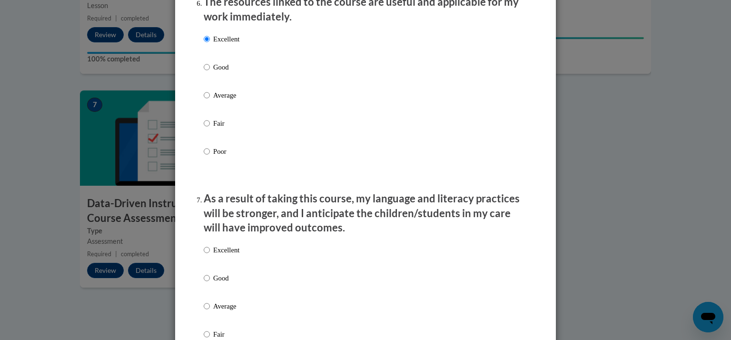
click at [215, 255] on p "Excellent" at bounding box center [226, 250] width 26 height 10
click at [210, 255] on input "Excellent" at bounding box center [207, 250] width 6 height 10
radio input "true"
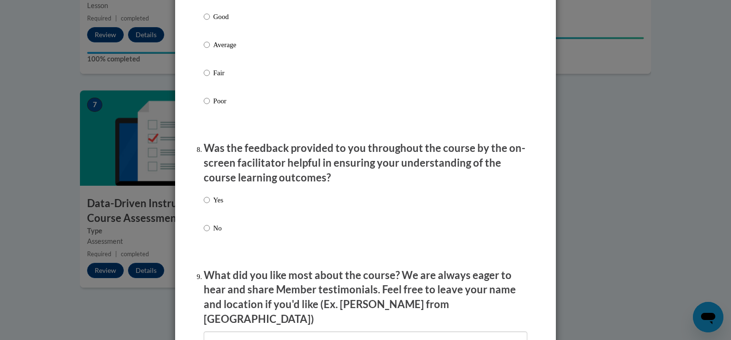
scroll to position [1369, 0]
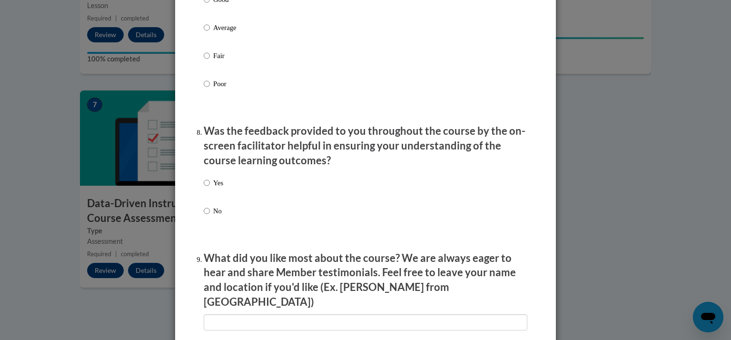
click at [229, 186] on div "Yes No" at bounding box center [366, 208] width 324 height 71
click at [215, 188] on p "Yes" at bounding box center [218, 183] width 10 height 10
click at [210, 188] on input "Yes" at bounding box center [207, 183] width 6 height 10
radio input "true"
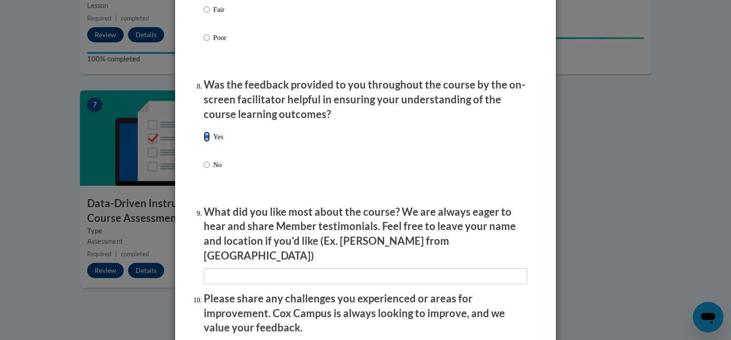
scroll to position [1435, 0]
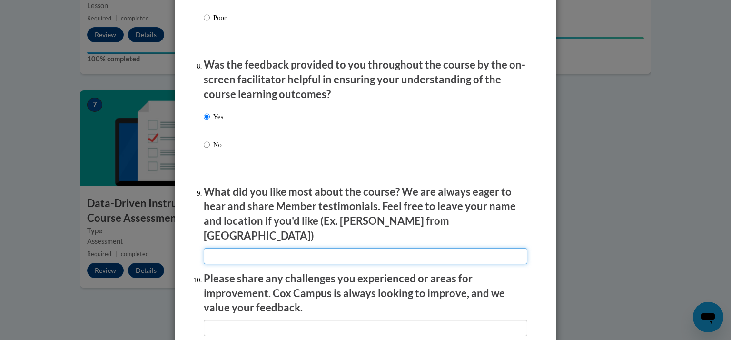
click at [350, 253] on input "textbox" at bounding box center [366, 256] width 324 height 16
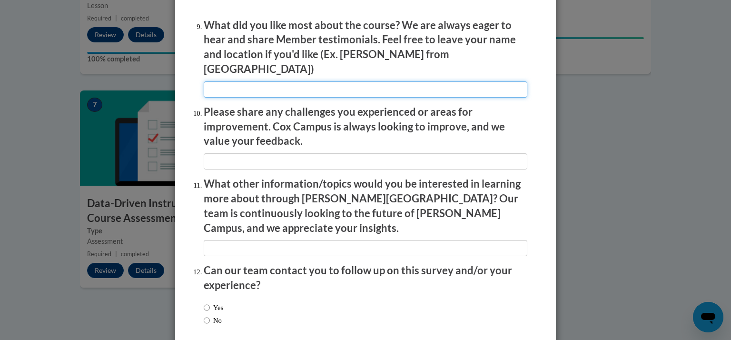
scroll to position [1642, 0]
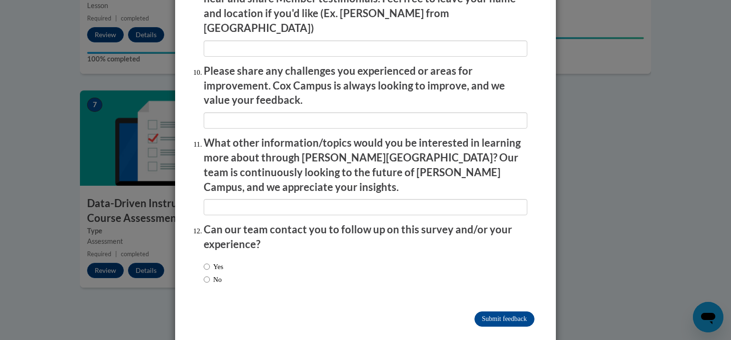
click at [212, 274] on label "No" at bounding box center [213, 279] width 18 height 10
click at [210, 274] on input "No" at bounding box center [207, 279] width 6 height 10
radio input "true"
click at [508, 311] on input "Submit feedback" at bounding box center [504, 318] width 60 height 15
